Goal: Task Accomplishment & Management: Use online tool/utility

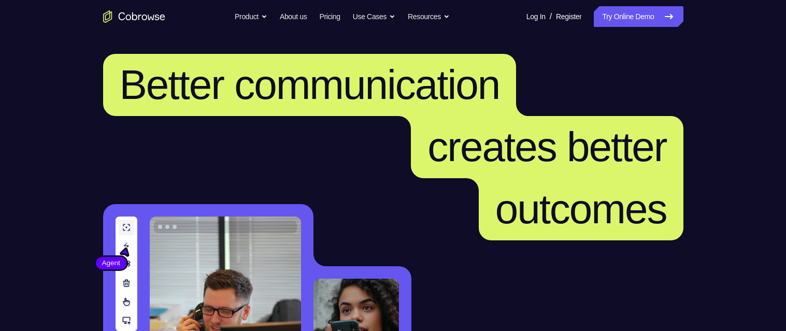
click at [608, 17] on link "Try Online Demo" at bounding box center [638, 16] width 89 height 21
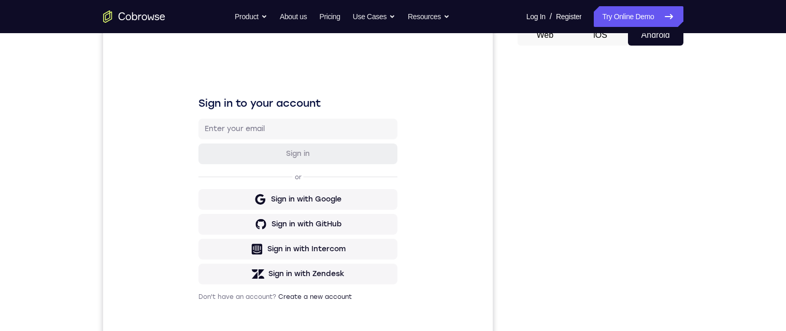
scroll to position [112, 0]
